Goal: Transaction & Acquisition: Purchase product/service

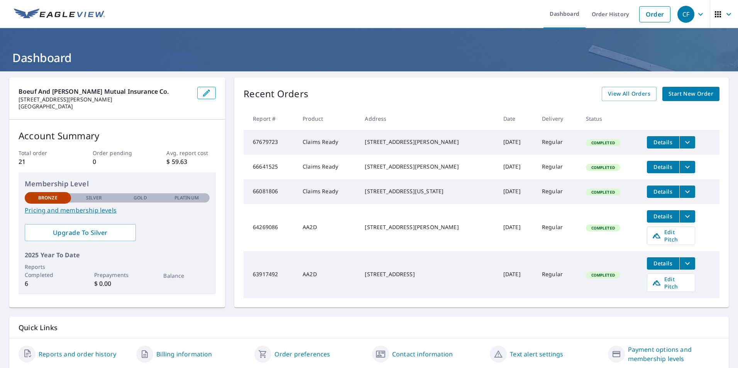
click at [668, 96] on span "Start New Order" at bounding box center [690, 94] width 45 height 10
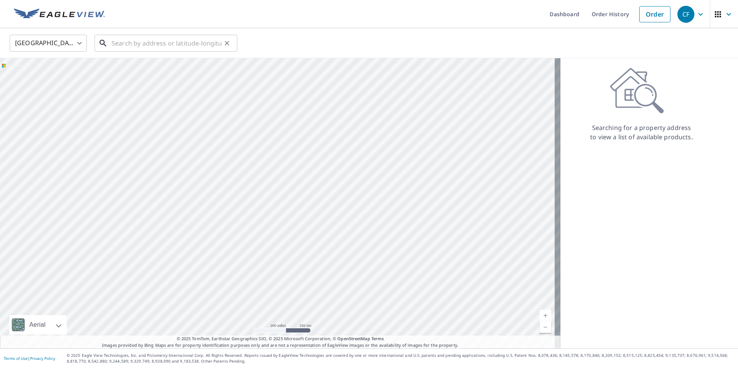
click at [173, 44] on input "text" at bounding box center [166, 43] width 110 height 22
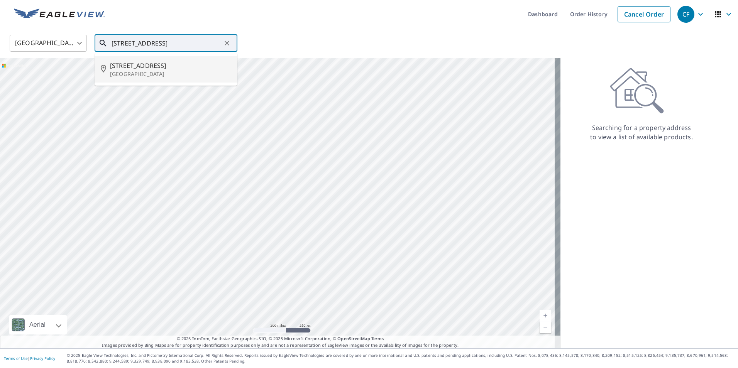
click at [138, 69] on span "[STREET_ADDRESS]" at bounding box center [170, 65] width 121 height 9
type input "[STREET_ADDRESS]"
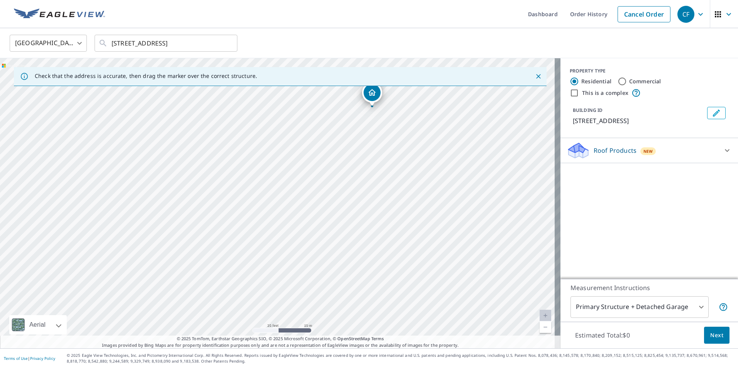
drag, startPoint x: 355, startPoint y: 157, endPoint x: 304, endPoint y: 314, distance: 164.7
click at [308, 317] on div "[STREET_ADDRESS]" at bounding box center [280, 203] width 560 height 290
drag, startPoint x: 334, startPoint y: 284, endPoint x: 281, endPoint y: 300, distance: 55.3
click at [284, 301] on div "[STREET_ADDRESS]" at bounding box center [280, 203] width 560 height 290
drag, startPoint x: 405, startPoint y: 201, endPoint x: 264, endPoint y: 224, distance: 143.3
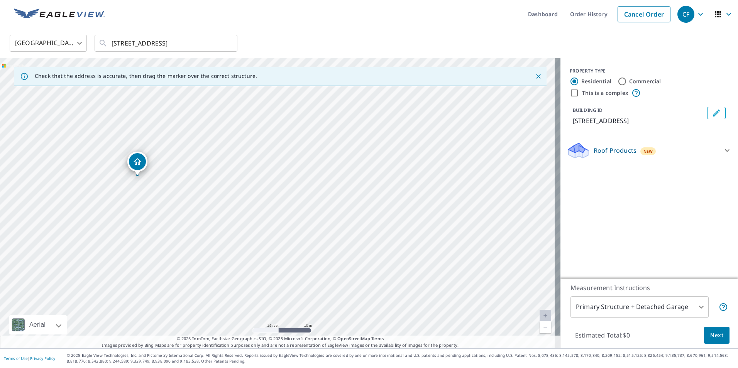
click at [263, 224] on div "[STREET_ADDRESS]" at bounding box center [280, 203] width 560 height 290
click at [643, 149] on span "New" at bounding box center [648, 151] width 10 height 6
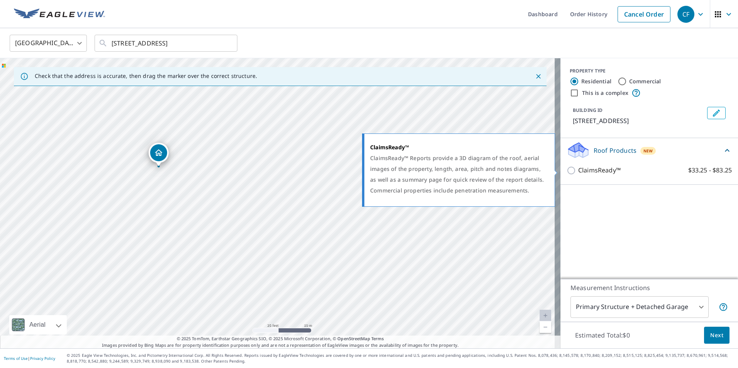
click at [567, 172] on input "ClaimsReady™ $33.25 - $83.25" at bounding box center [572, 170] width 12 height 9
checkbox input "true"
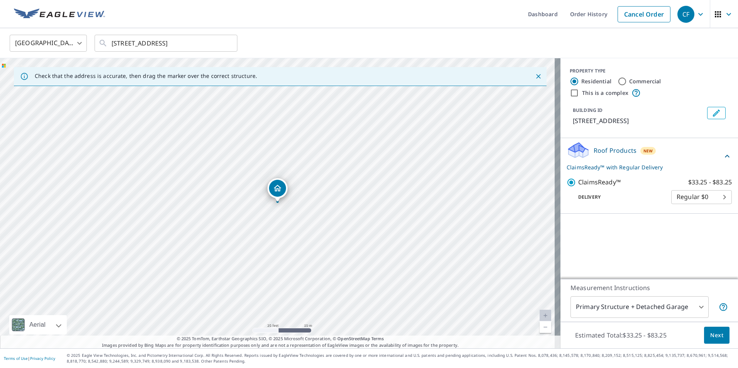
click at [695, 307] on body "CF CF Dashboard Order History Cancel Order CF [GEOGRAPHIC_DATA] US ​ [STREET_AD…" at bounding box center [369, 184] width 738 height 368
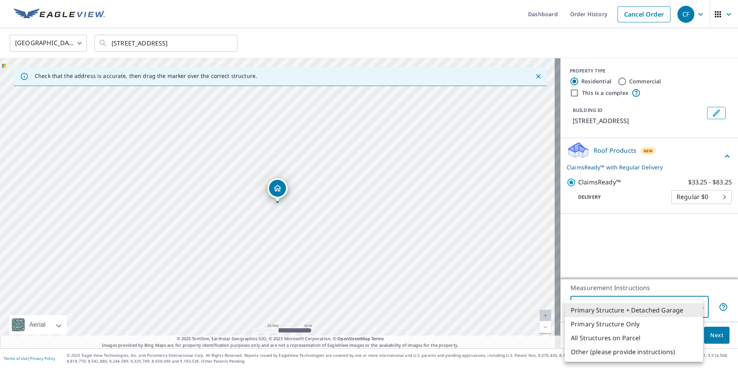
click at [613, 324] on li "Primary Structure Only" at bounding box center [633, 324] width 138 height 14
type input "2"
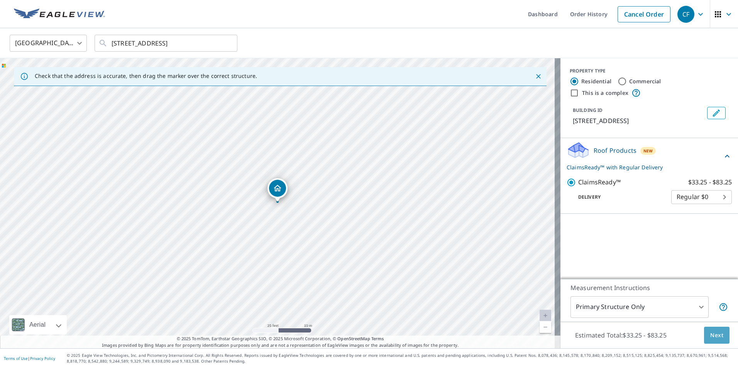
click at [710, 333] on span "Next" at bounding box center [716, 336] width 13 height 10
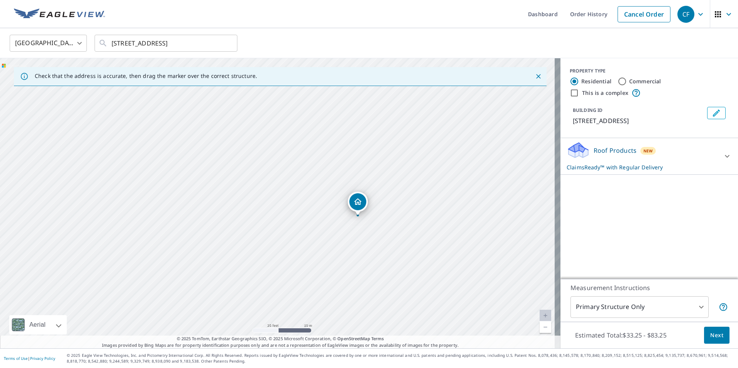
drag, startPoint x: 327, startPoint y: 236, endPoint x: 313, endPoint y: 145, distance: 92.5
click at [313, 145] on div "[STREET_ADDRESS]" at bounding box center [280, 203] width 560 height 290
drag, startPoint x: 270, startPoint y: 242, endPoint x: 264, endPoint y: 198, distance: 44.8
click at [258, 202] on div "[STREET_ADDRESS]" at bounding box center [280, 203] width 560 height 290
click at [640, 150] on div "New" at bounding box center [648, 151] width 16 height 8
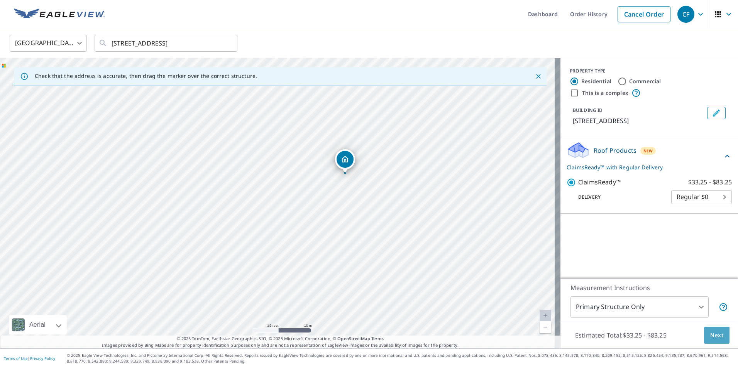
click at [706, 330] on button "Next" at bounding box center [716, 335] width 25 height 17
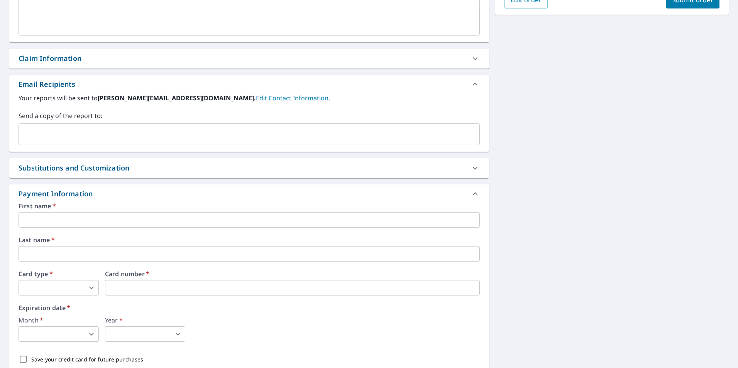
scroll to position [270, 0]
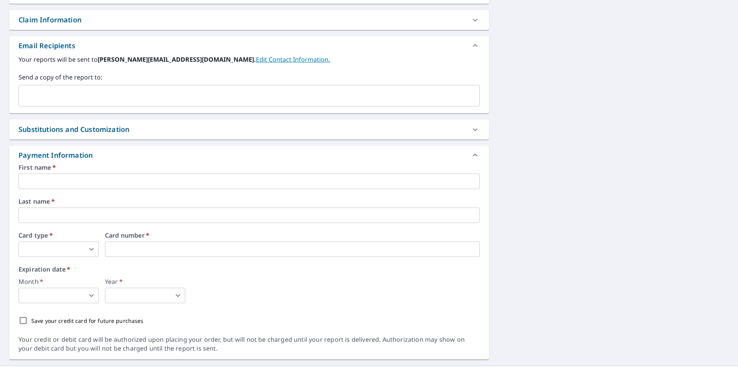
click at [139, 181] on input "text" at bounding box center [249, 181] width 461 height 15
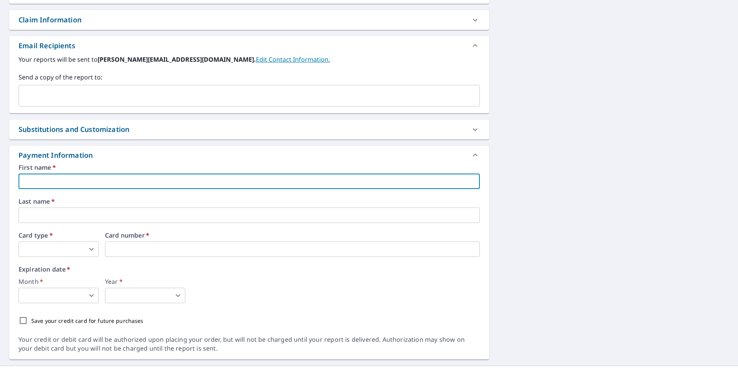
type input "[PERSON_NAME]"
type input "[PERSON_NAME][EMAIL_ADDRESS][DOMAIN_NAME]"
type input "Fries"
click at [93, 247] on body "CF CF Dashboard Order History Cancel Order CF Dashboard / Finalize Order Finali…" at bounding box center [369, 184] width 738 height 368
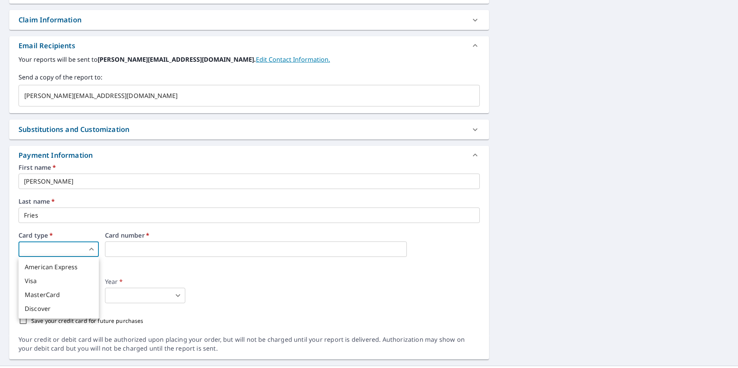
click at [84, 275] on li "Visa" at bounding box center [59, 281] width 80 height 14
type input "2"
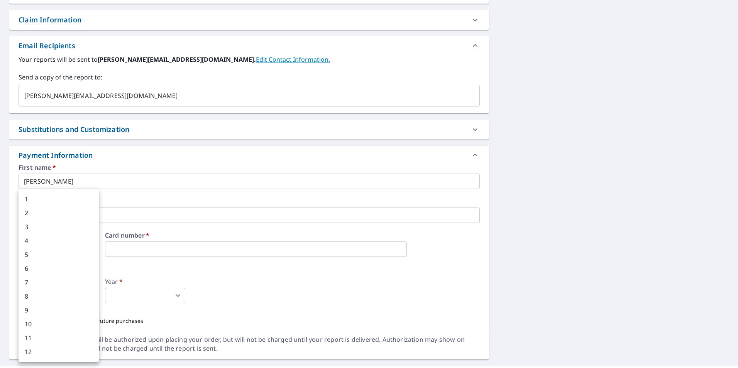
click at [94, 297] on body "CF CF Dashboard Order History Cancel Order CF Dashboard / Finalize Order Finali…" at bounding box center [369, 184] width 738 height 368
click at [65, 231] on li "3" at bounding box center [59, 227] width 80 height 14
type input "3"
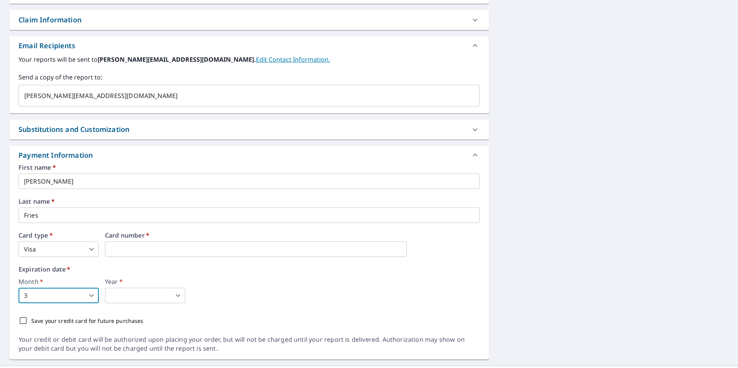
click at [181, 297] on body "CF CF Dashboard Order History Cancel Order CF Dashboard / Finalize Order Finali…" at bounding box center [369, 184] width 738 height 368
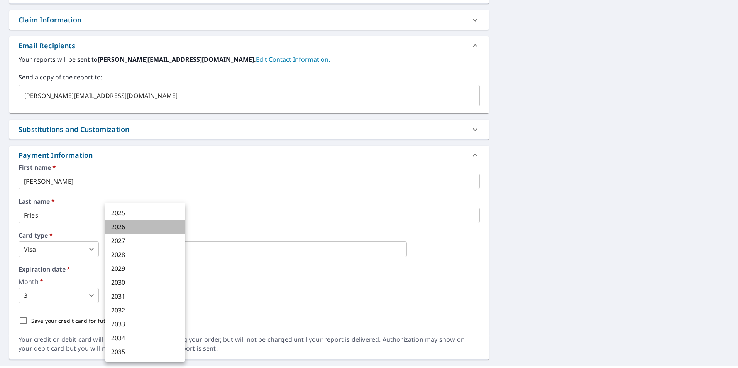
click at [137, 228] on li "2026" at bounding box center [145, 227] width 80 height 14
type input "2026"
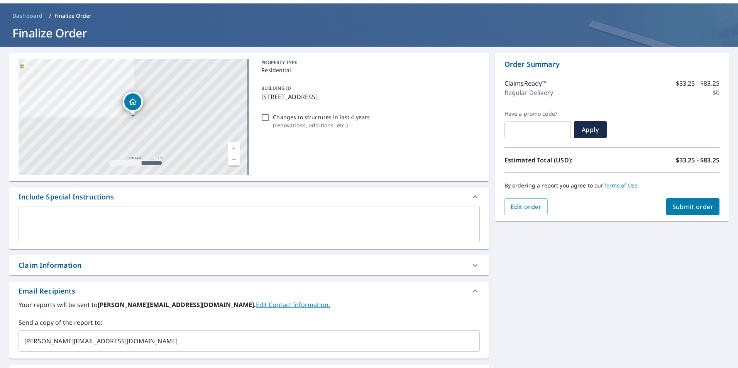
scroll to position [17, 0]
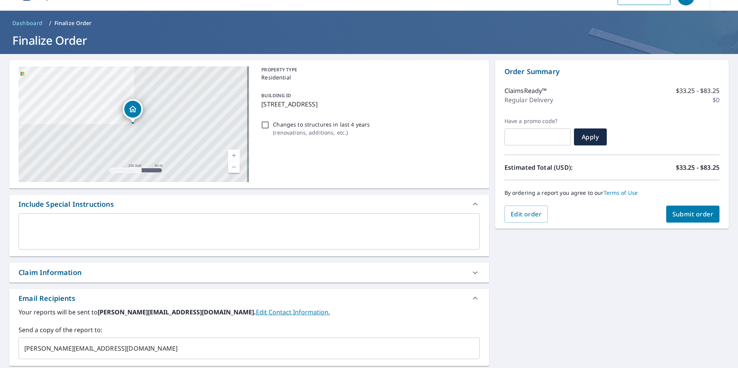
click at [693, 210] on button "Submit order" at bounding box center [693, 214] width 54 height 17
